Goal: Task Accomplishment & Management: Use online tool/utility

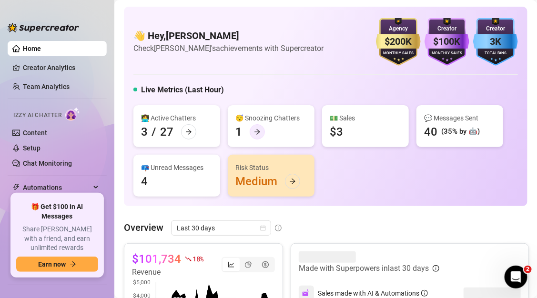
click at [258, 131] on icon "arrow-right" at bounding box center [257, 132] width 7 height 7
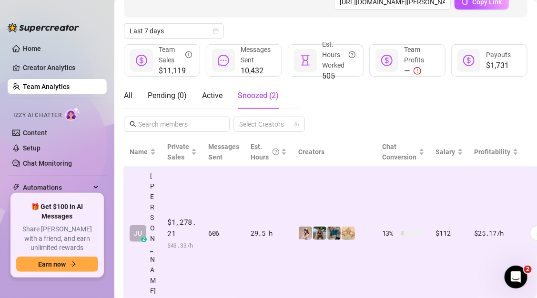
scroll to position [125, 0]
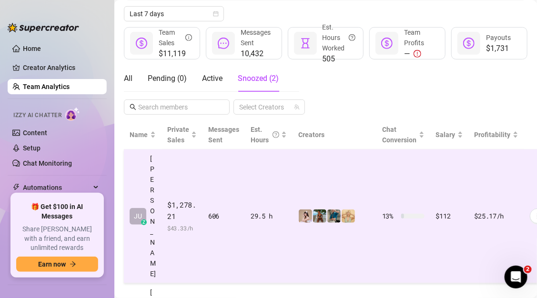
click at [262, 196] on td "29.5 h" at bounding box center [269, 217] width 48 height 134
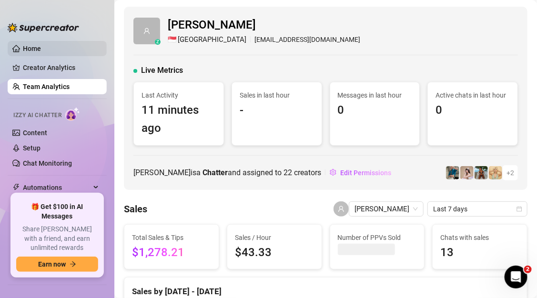
click at [41, 45] on link "Home" at bounding box center [32, 49] width 18 height 8
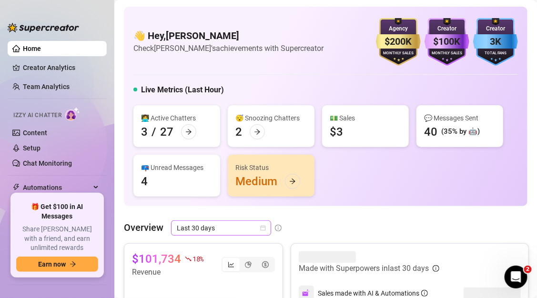
scroll to position [24, 0]
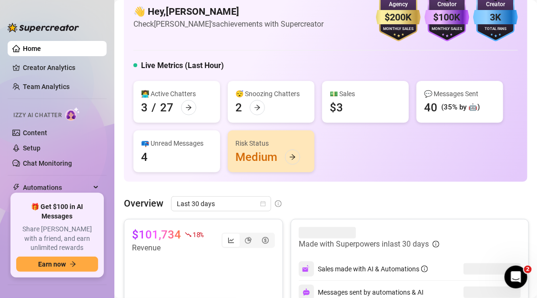
click at [273, 99] on div "😴 Snoozing Chatters 2" at bounding box center [271, 102] width 87 height 42
click at [257, 106] on icon "arrow-right" at bounding box center [257, 107] width 7 height 7
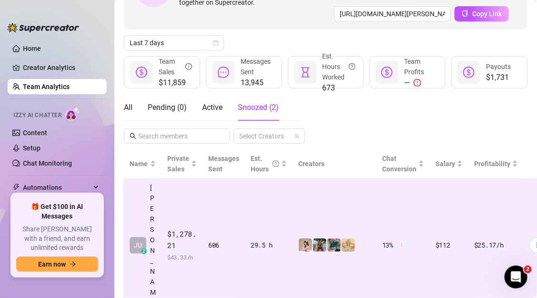
scroll to position [125, 0]
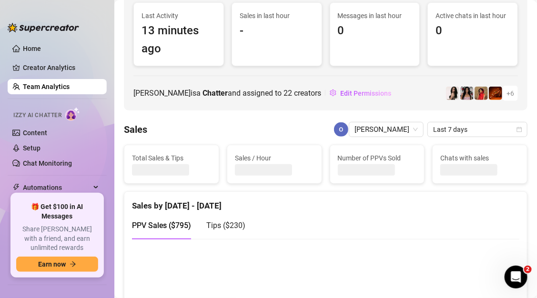
scroll to position [68, 0]
